Goal: Information Seeking & Learning: Learn about a topic

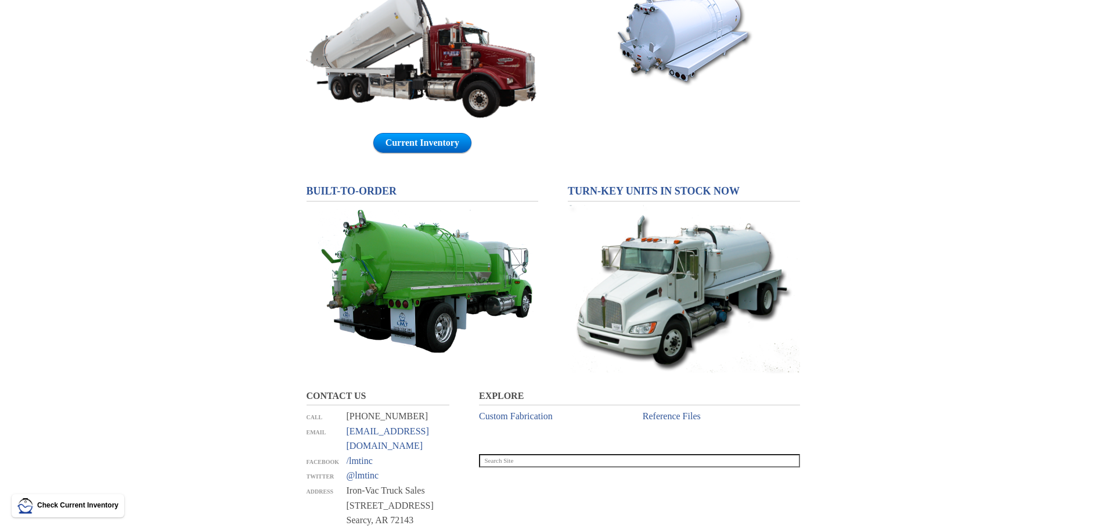
scroll to position [597, 0]
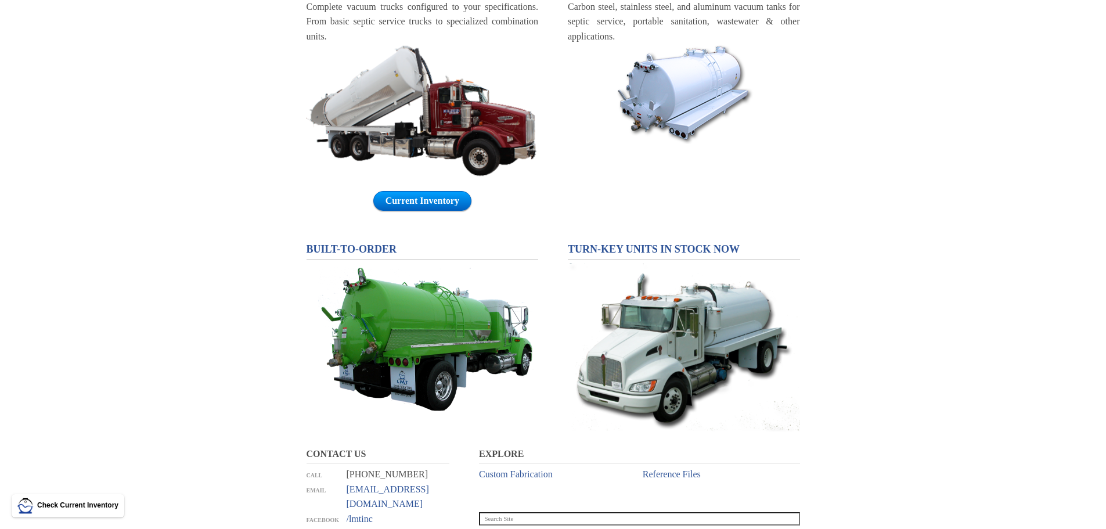
click at [694, 79] on img at bounding box center [683, 94] width 139 height 100
click at [694, 78] on img at bounding box center [683, 94] width 139 height 100
click at [693, 78] on img at bounding box center [683, 94] width 139 height 100
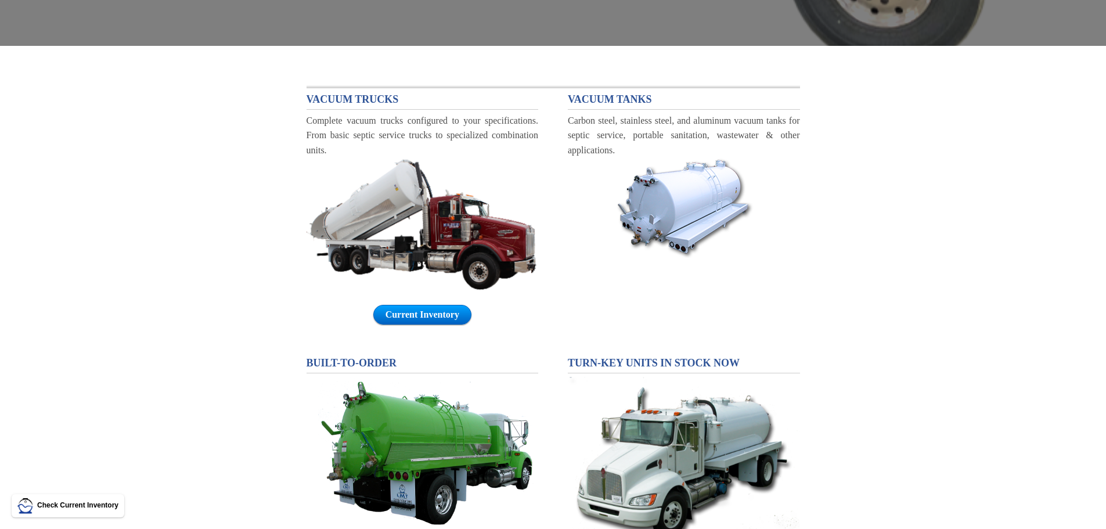
scroll to position [481, 0]
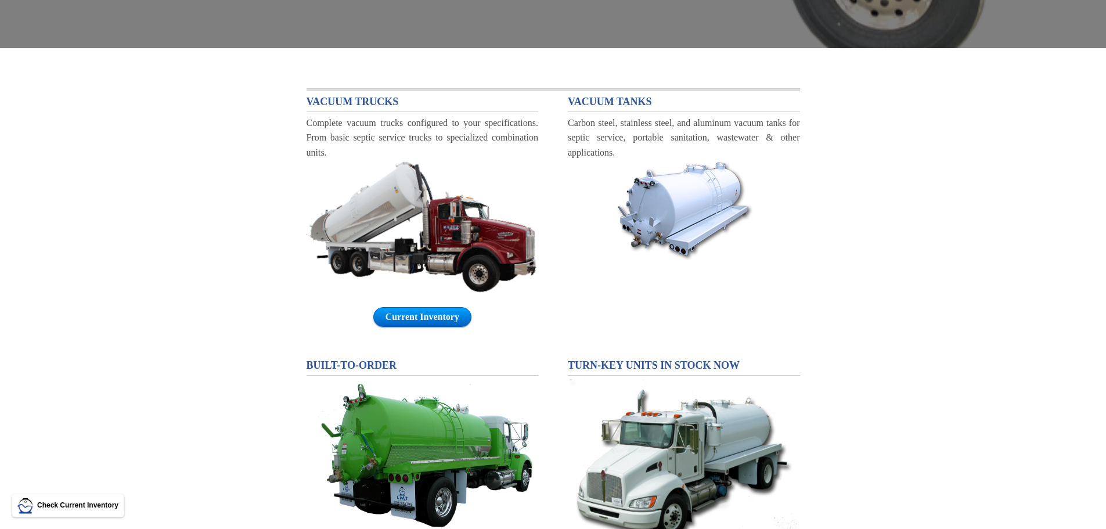
click at [670, 181] on img at bounding box center [683, 210] width 139 height 100
click at [670, 180] on img at bounding box center [683, 210] width 139 height 100
click at [670, 178] on img at bounding box center [683, 210] width 139 height 100
click at [671, 179] on img at bounding box center [683, 210] width 139 height 100
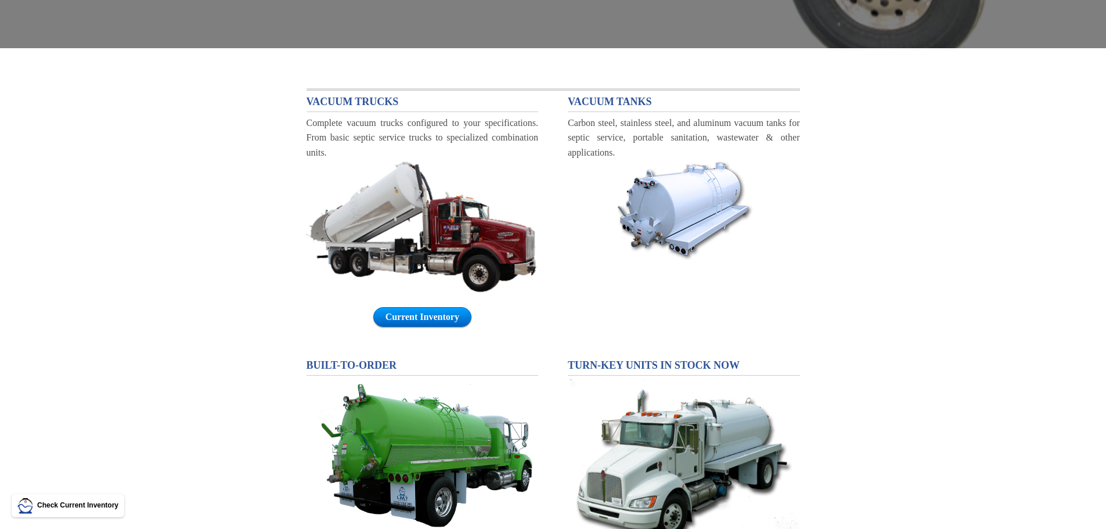
click at [637, 96] on span "VACUUM TANKS" at bounding box center [610, 102] width 84 height 12
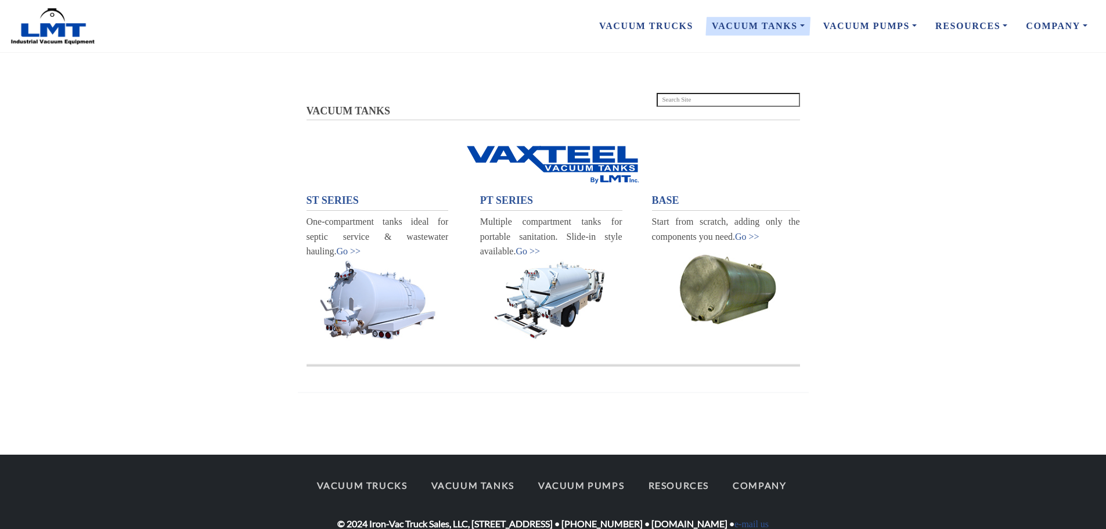
click at [337, 201] on span "ST SERIES" at bounding box center [332, 200] width 52 height 12
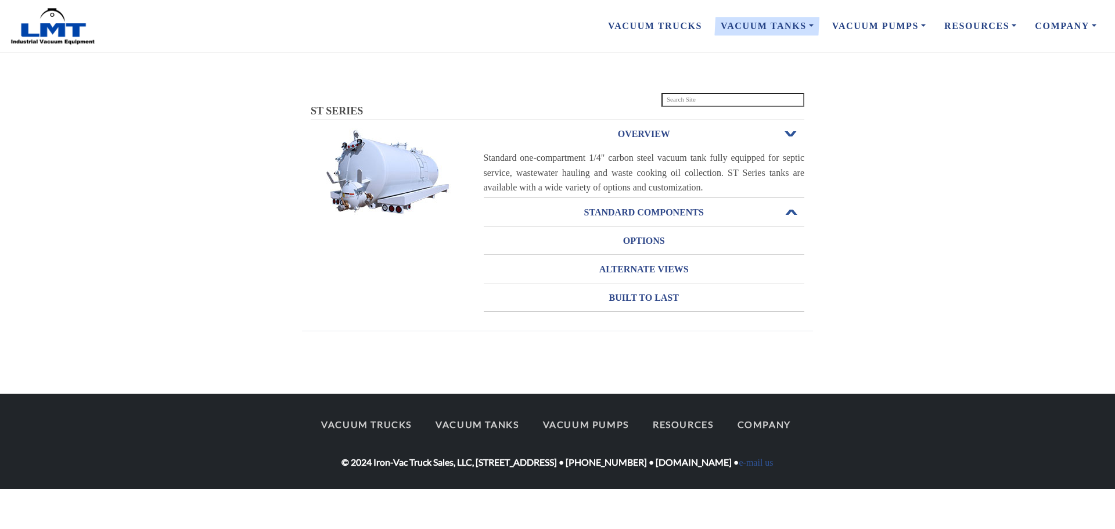
click at [655, 208] on h3 "STANDARD COMPONENTS" at bounding box center [644, 212] width 321 height 19
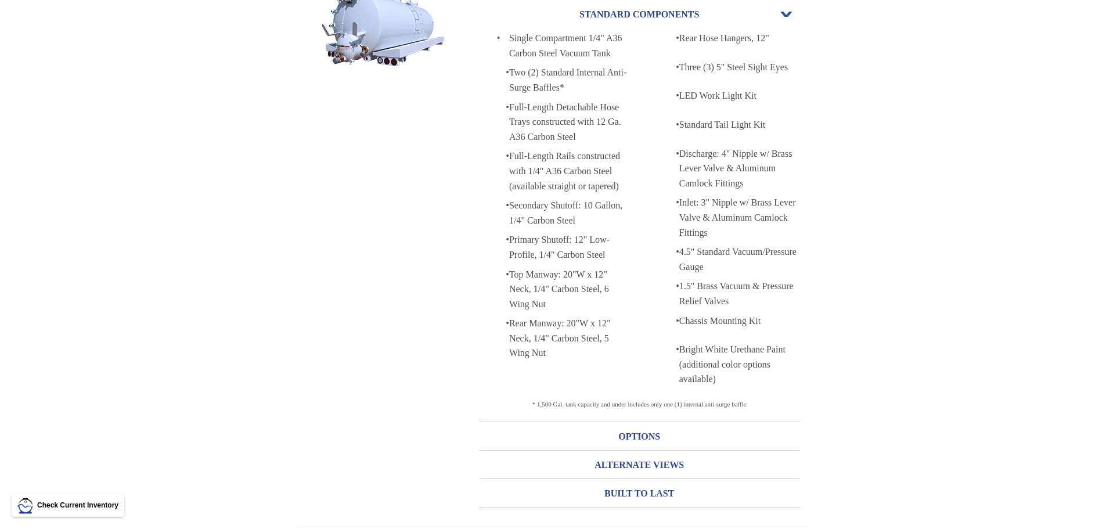
scroll to position [148, 0]
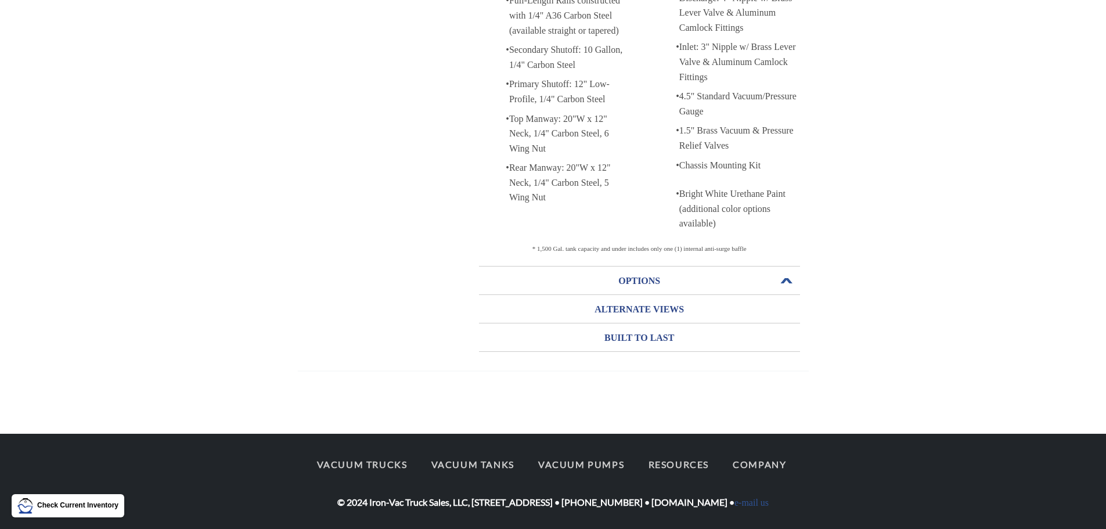
click at [633, 272] on h3 "OPTIONS" at bounding box center [639, 281] width 321 height 19
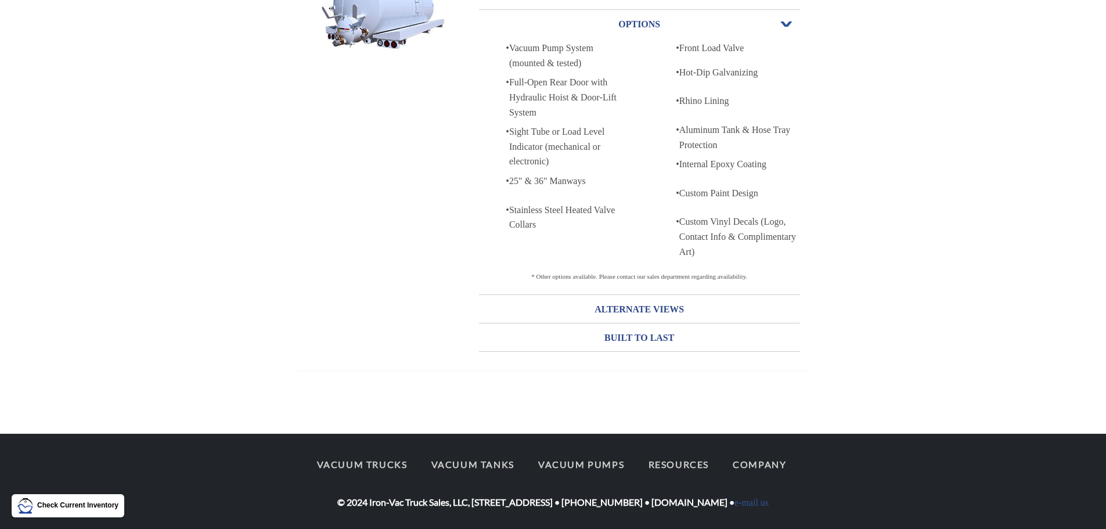
scroll to position [165, 0]
click at [550, 52] on div "Vacuum Pump System (mounted & tested)" at bounding box center [569, 56] width 121 height 30
click at [663, 302] on h3 "ALTERNATE VIEWS" at bounding box center [639, 309] width 321 height 19
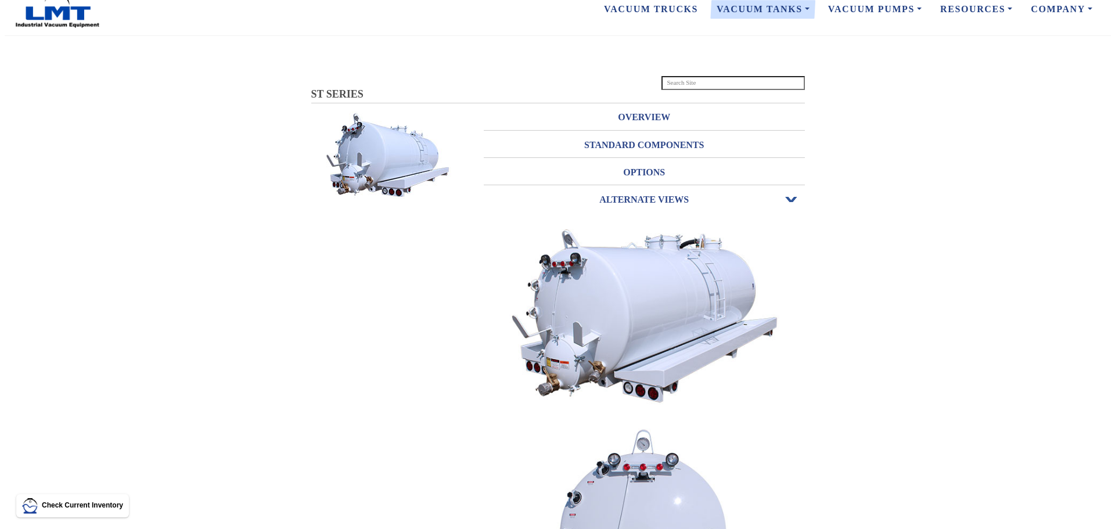
scroll to position [0, 0]
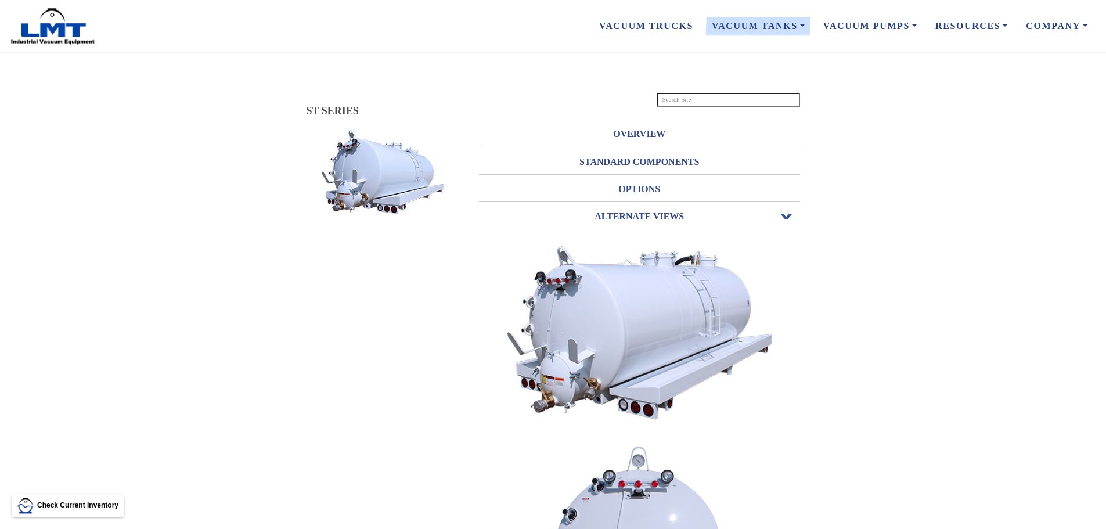
click at [647, 208] on h3 "ALTERNATE VIEWS" at bounding box center [639, 216] width 321 height 19
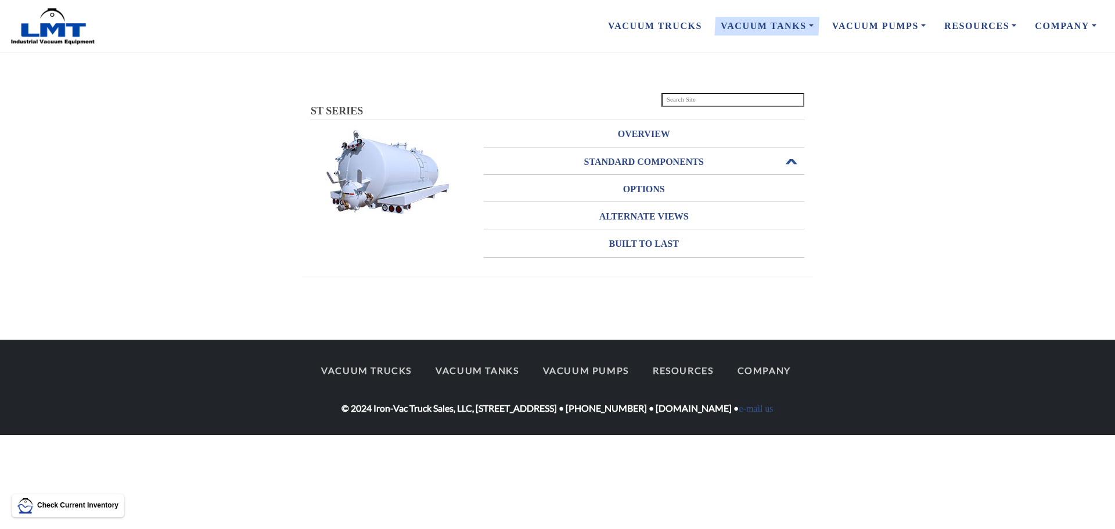
click at [636, 160] on h3 "STANDARD COMPONENTS" at bounding box center [644, 162] width 321 height 19
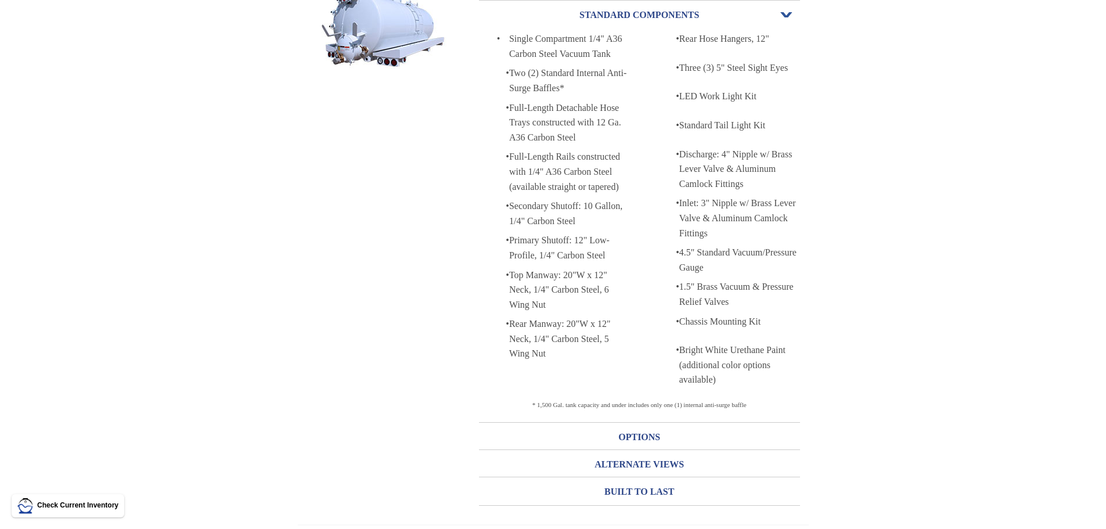
scroll to position [148, 0]
click at [548, 77] on div "Two (2) Standard Internal Anti-Surge Baffles*" at bounding box center [569, 79] width 121 height 30
click at [523, 74] on div "Two (2) Standard Internal Anti-Surge Baffles*" at bounding box center [569, 79] width 121 height 30
click at [567, 75] on div "Two (2) Standard Internal Anti-Surge Baffles*" at bounding box center [569, 79] width 121 height 30
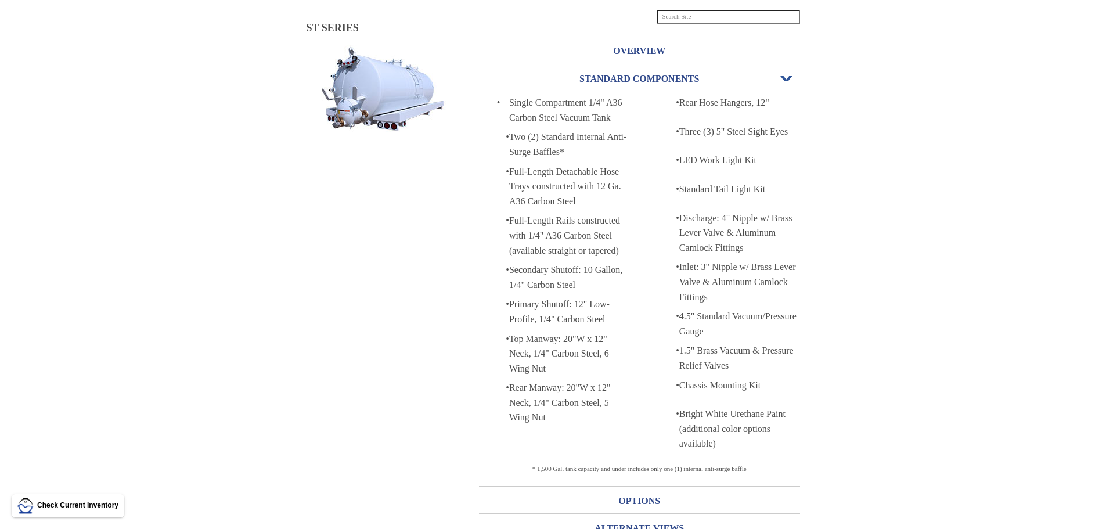
scroll to position [0, 0]
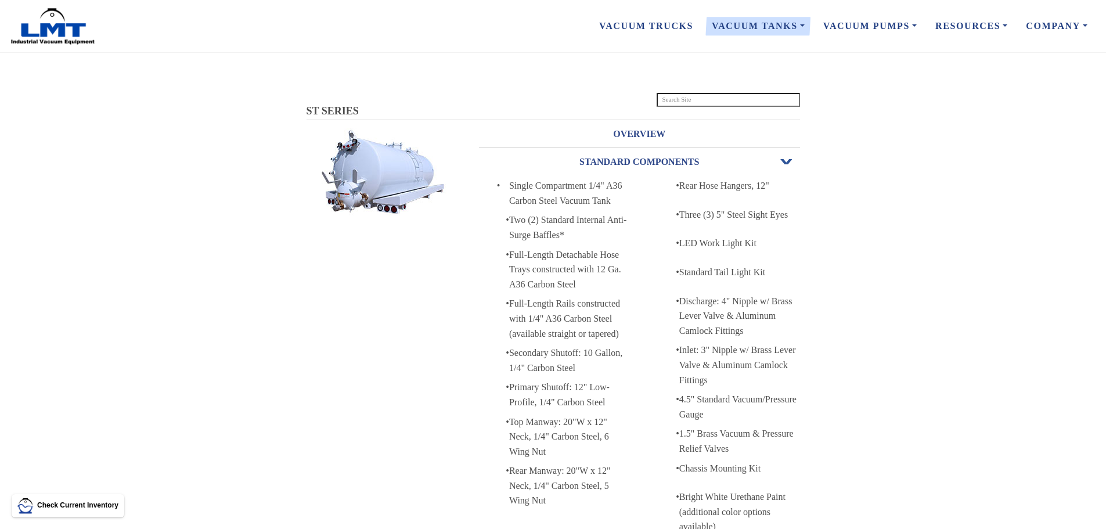
click at [337, 111] on span "ST SERIES" at bounding box center [332, 111] width 52 height 12
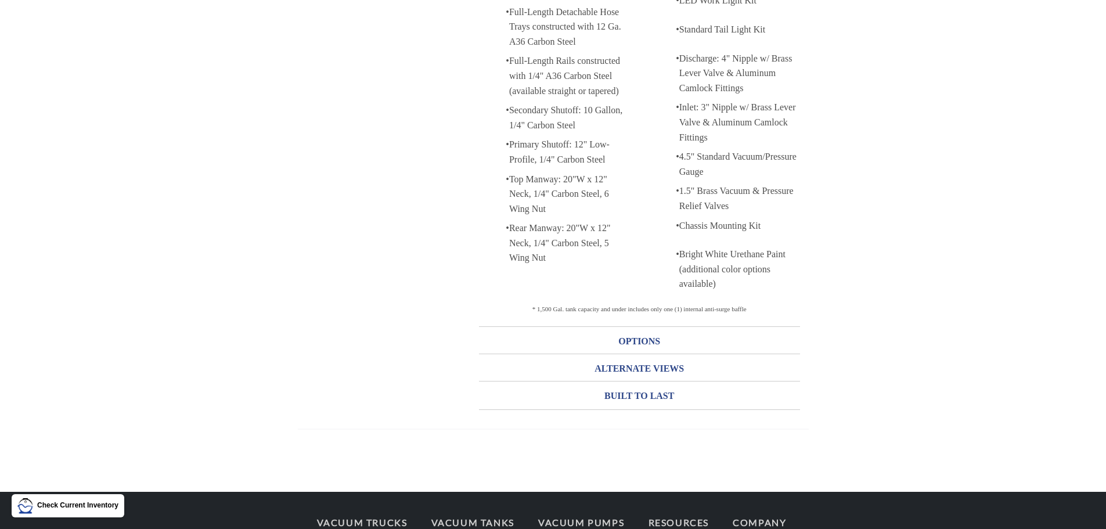
scroll to position [301, 0]
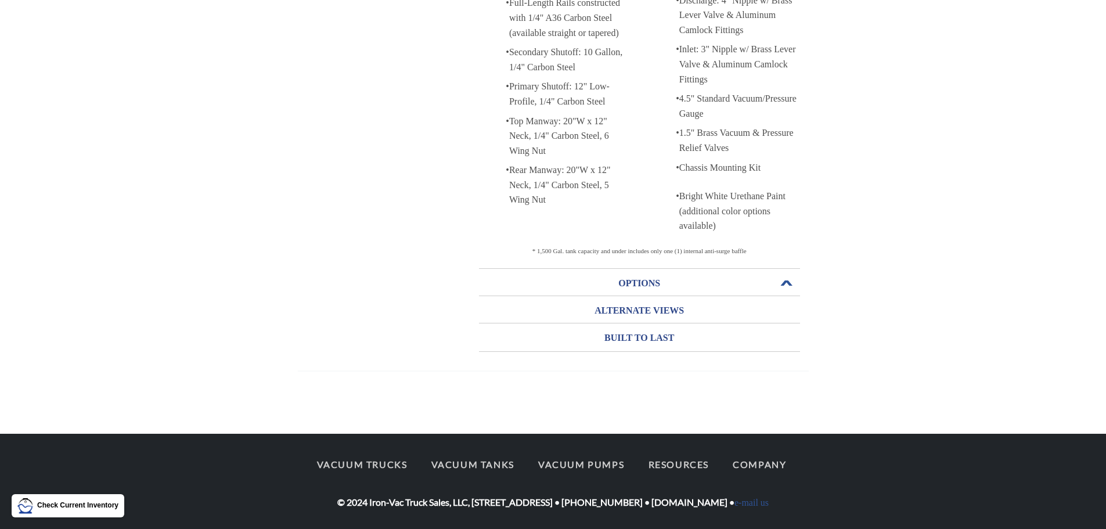
click at [642, 279] on h3 "OPTIONS" at bounding box center [639, 283] width 321 height 19
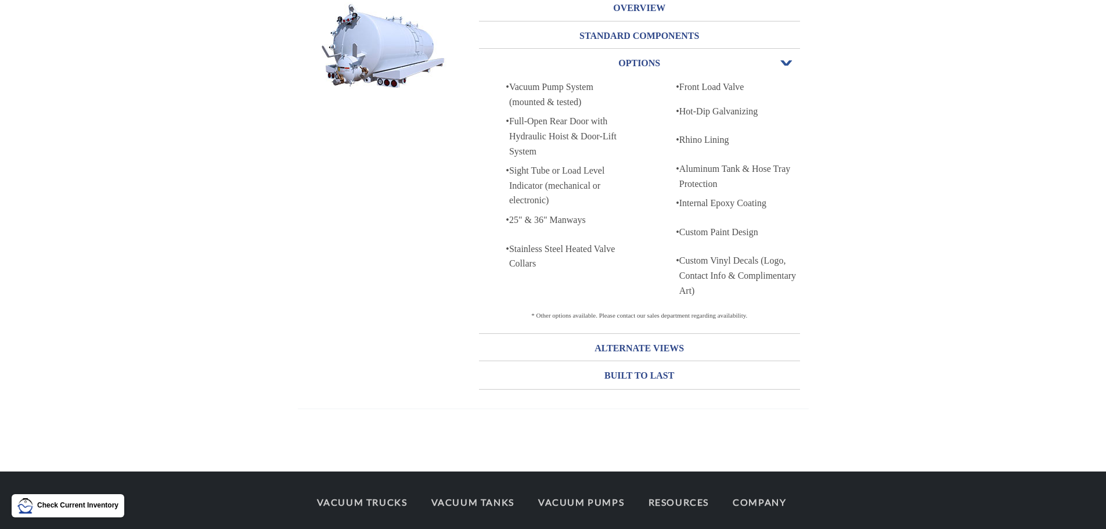
scroll to position [106, 0]
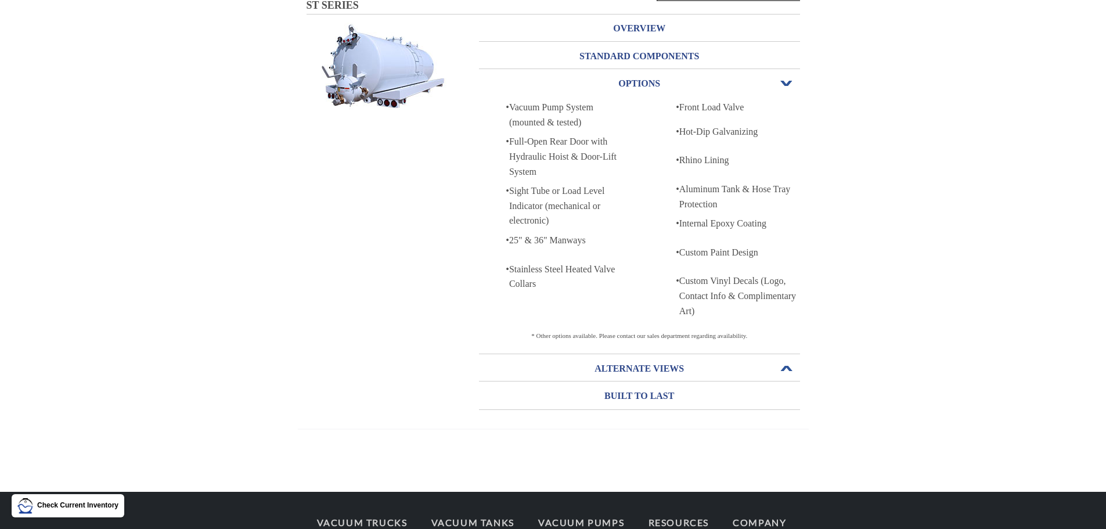
click at [658, 366] on h3 "ALTERNATE VIEWS" at bounding box center [639, 368] width 321 height 19
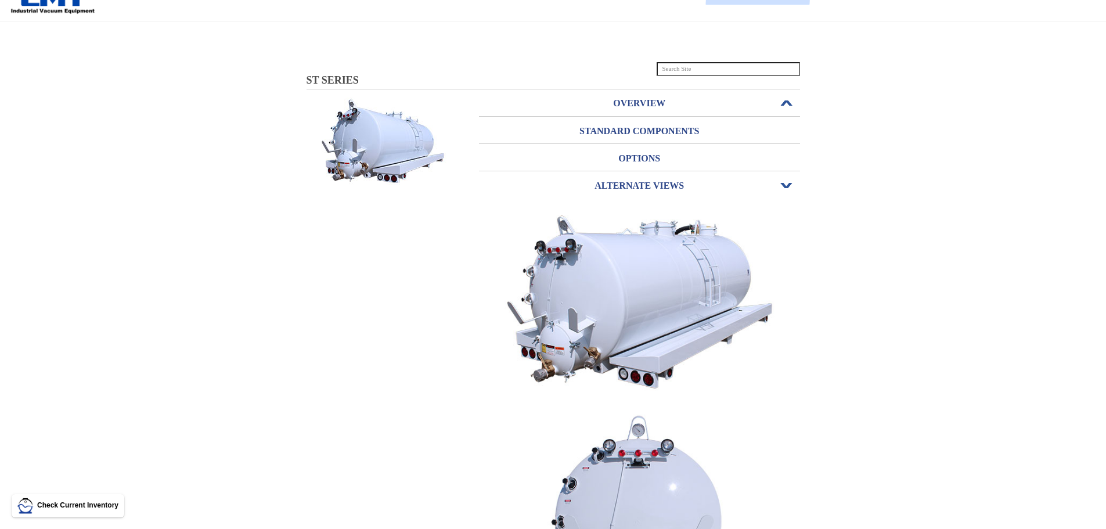
scroll to position [0, 0]
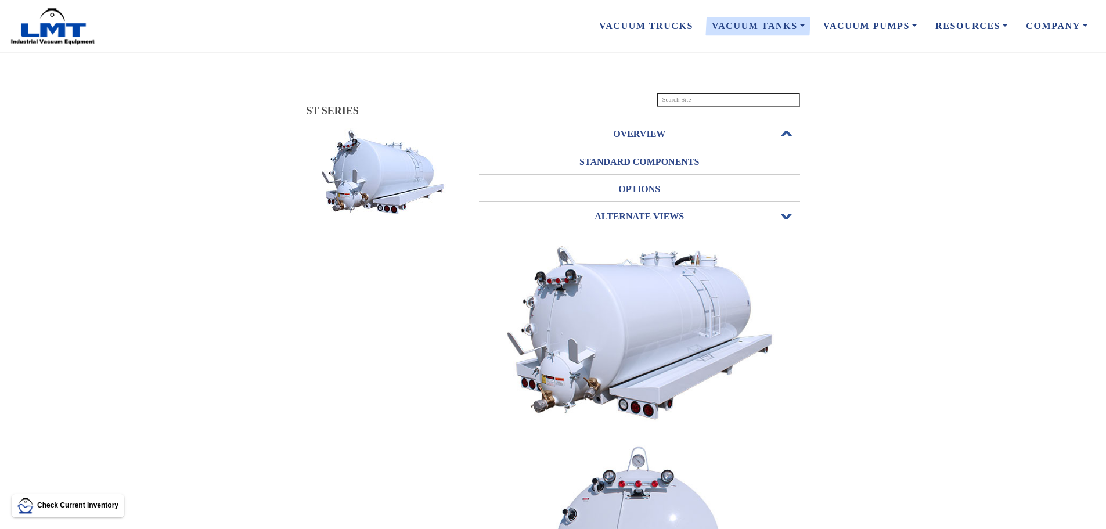
click at [619, 127] on h3 "OVERVIEW" at bounding box center [639, 134] width 321 height 19
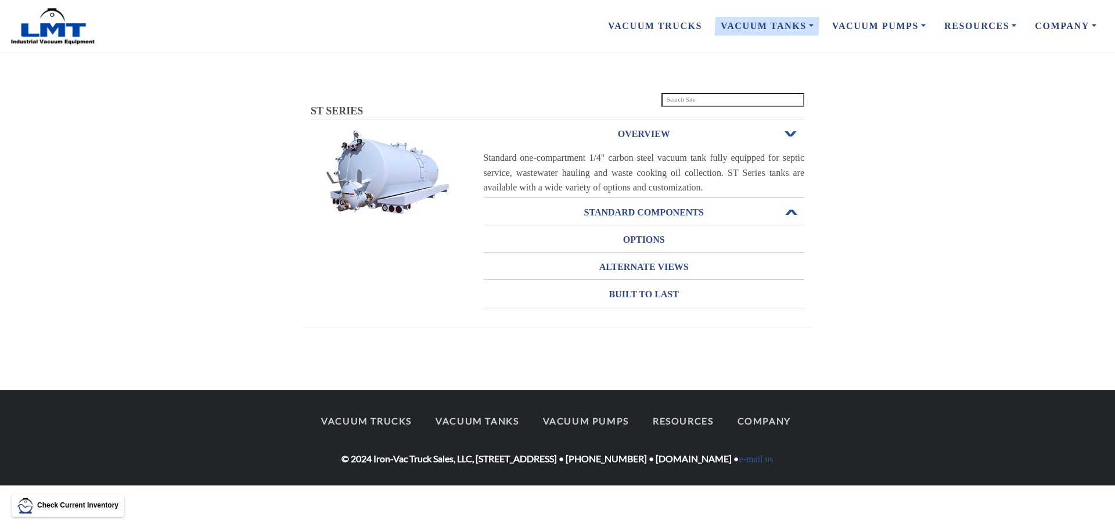
click at [630, 211] on h3 "STANDARD COMPONENTS" at bounding box center [644, 212] width 321 height 19
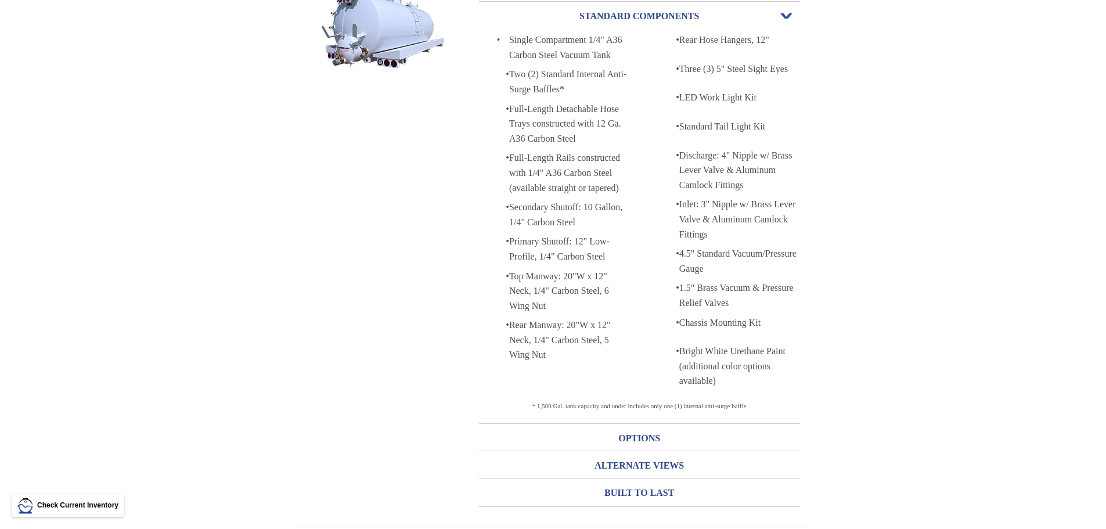
scroll to position [148, 0]
